Goal: Task Accomplishment & Management: Manage account settings

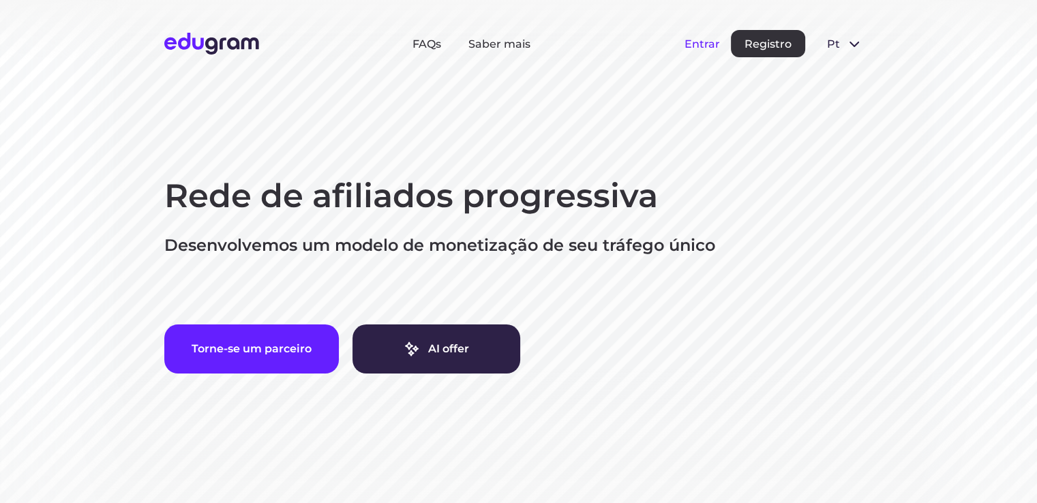
click at [699, 46] on button "Entrar" at bounding box center [701, 43] width 35 height 13
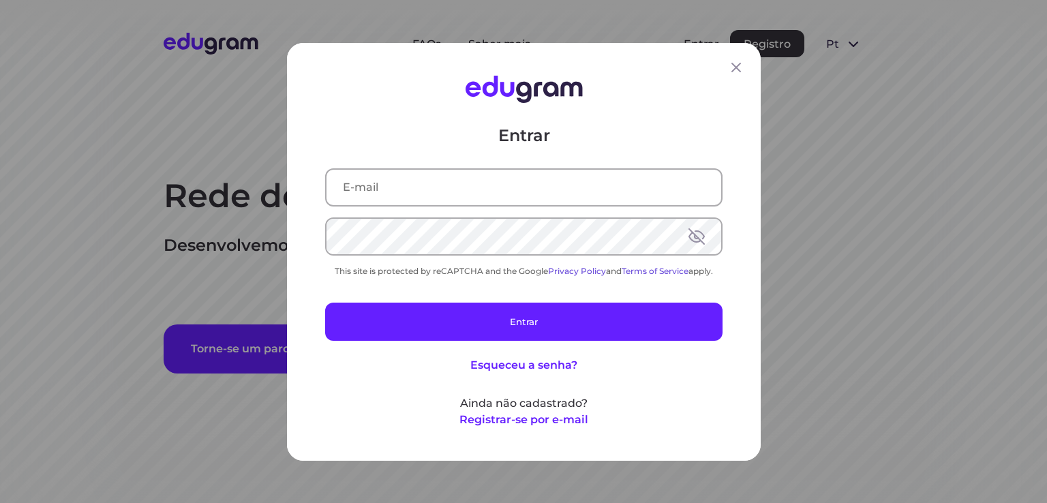
click at [401, 208] on div "Entrar This site is protected by reCAPTCHA and the Google Privacy Policy and Te…" at bounding box center [523, 275] width 397 height 303
click at [393, 211] on div "Entrar This site is protected by reCAPTCHA and the Google Privacy Policy and Te…" at bounding box center [523, 275] width 397 height 303
click at [387, 200] on input "text" at bounding box center [524, 186] width 395 height 35
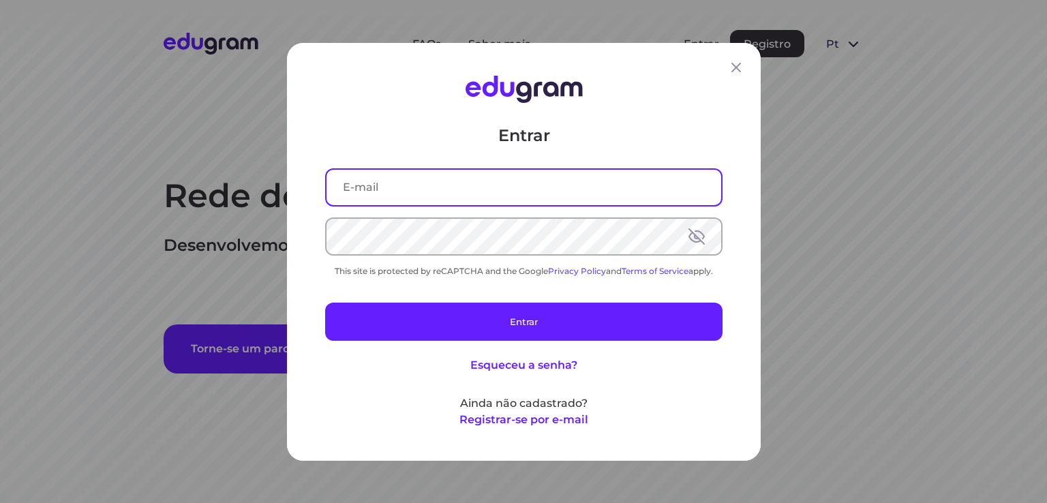
type input "J"
type input "[EMAIL_ADDRESS][PERSON_NAME][DOMAIN_NAME]"
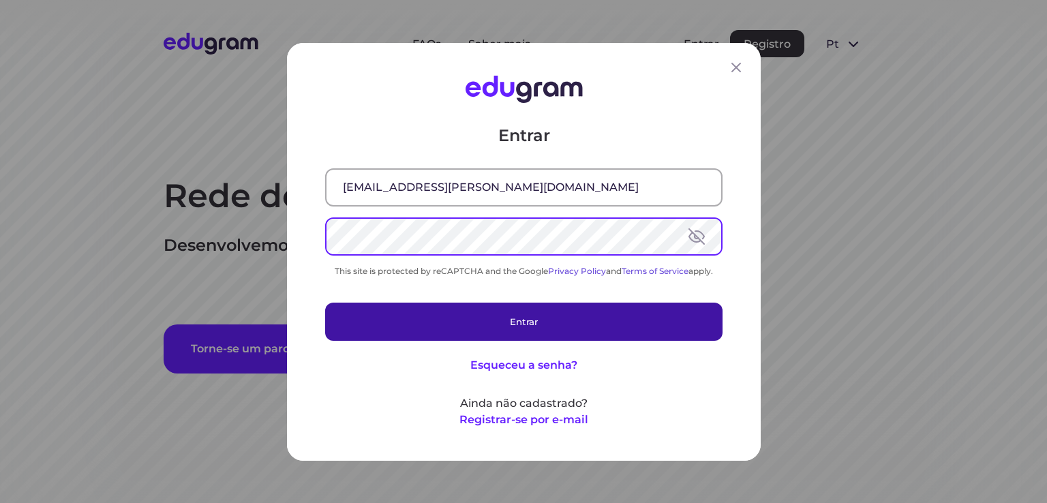
click at [462, 312] on button "Entrar" at bounding box center [523, 321] width 397 height 38
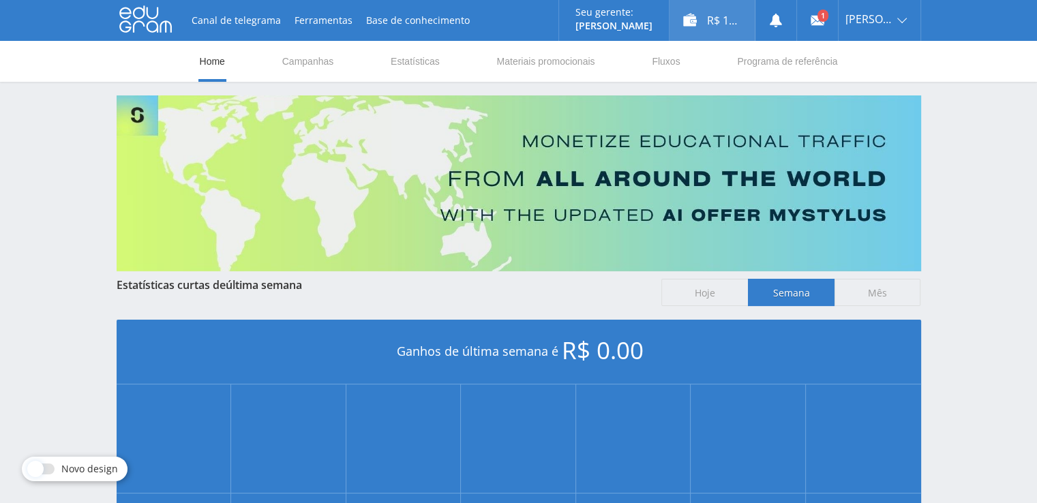
click at [712, 23] on div "R$ 12.00" at bounding box center [711, 20] width 85 height 41
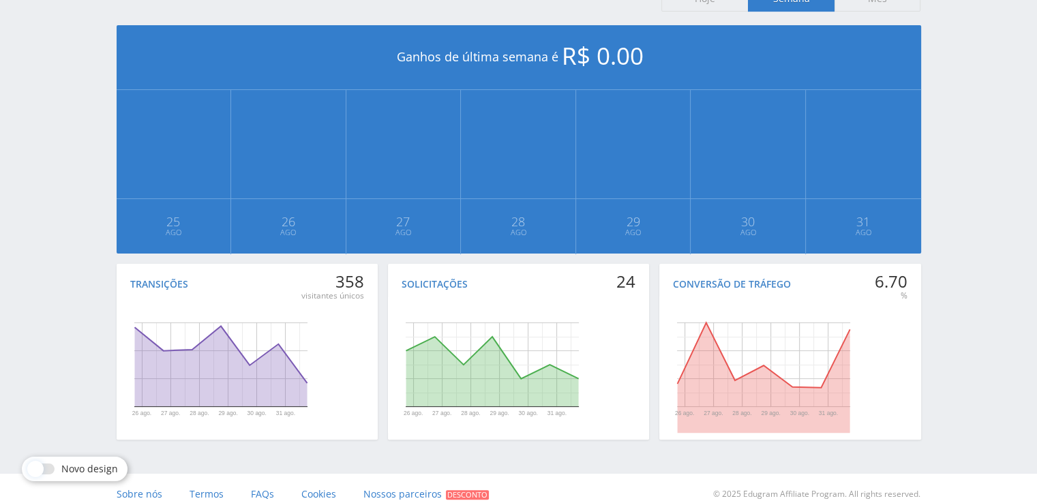
scroll to position [306, 0]
